Goal: Connect with others: Participate in discussion

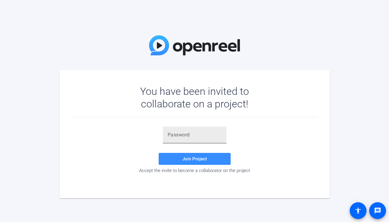
click at [188, 136] on input "text" at bounding box center [195, 135] width 54 height 7
paste input "UIn_n)"
type input "UIn_n)"
click at [192, 159] on span "Join Project" at bounding box center [194, 158] width 25 height 5
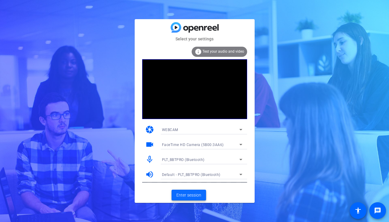
click at [194, 193] on span "Enter session" at bounding box center [188, 195] width 25 height 6
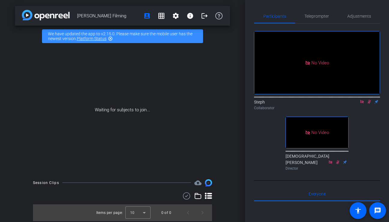
click at [369, 104] on icon at bounding box center [369, 102] width 5 height 4
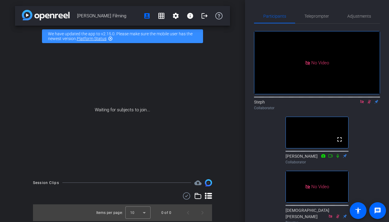
click at [369, 104] on icon at bounding box center [368, 102] width 3 height 4
click at [369, 104] on icon at bounding box center [369, 102] width 2 height 4
click at [369, 104] on icon at bounding box center [368, 102] width 3 height 4
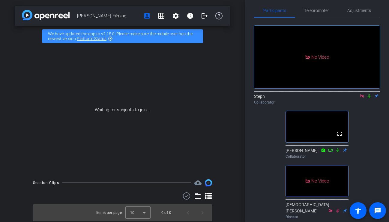
scroll to position [4, 0]
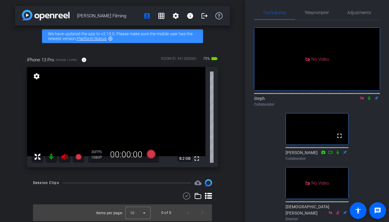
click at [370, 100] on icon at bounding box center [369, 98] width 5 height 4
click at [369, 100] on icon at bounding box center [368, 99] width 3 height 4
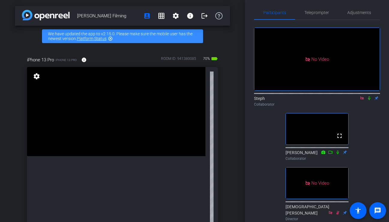
click at [370, 100] on icon at bounding box center [369, 98] width 5 height 4
click at [369, 100] on icon at bounding box center [369, 98] width 5 height 4
click at [369, 100] on icon at bounding box center [369, 99] width 2 height 4
